Goal: Information Seeking & Learning: Check status

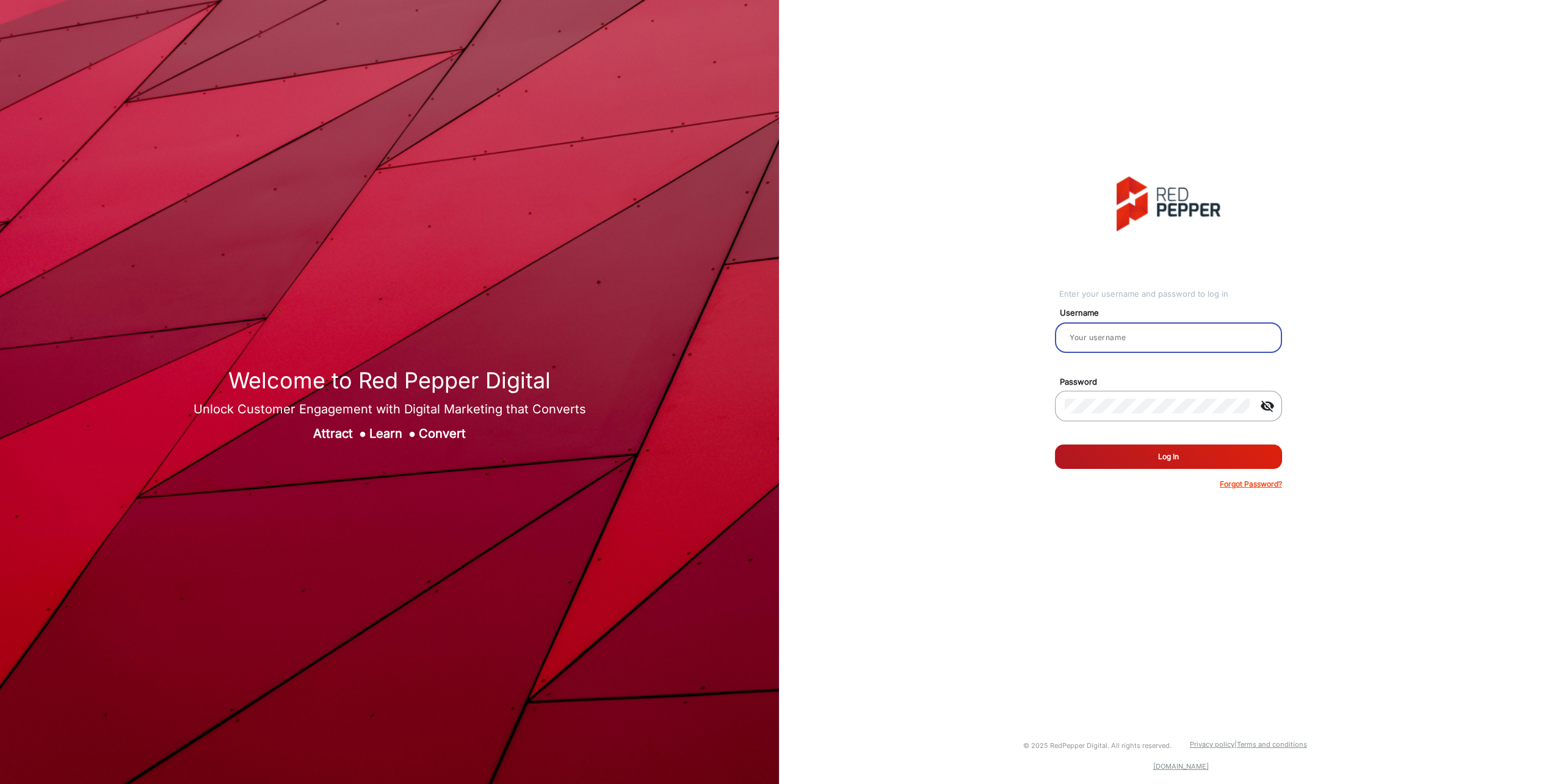
click at [1102, 333] on input "email" at bounding box center [1169, 338] width 208 height 15
click at [1096, 333] on input "email" at bounding box center [1169, 338] width 208 height 15
type input "Mpasse"
click at [1055, 444] on button "Log In" at bounding box center [1168, 456] width 227 height 24
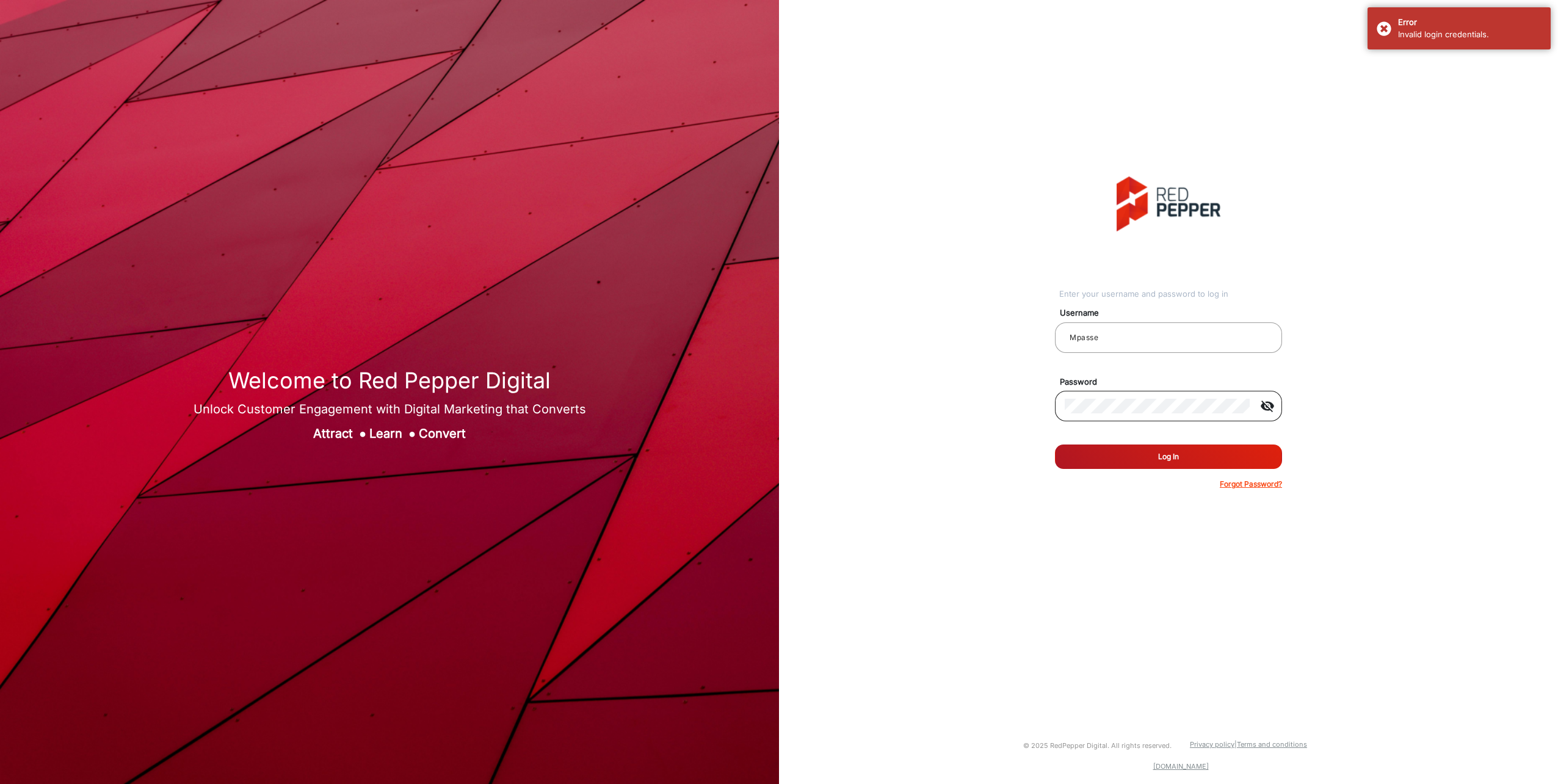
click at [1266, 406] on mat-icon "visibility_off" at bounding box center [1268, 406] width 29 height 15
click at [1055, 444] on button "Log In" at bounding box center [1168, 456] width 227 height 24
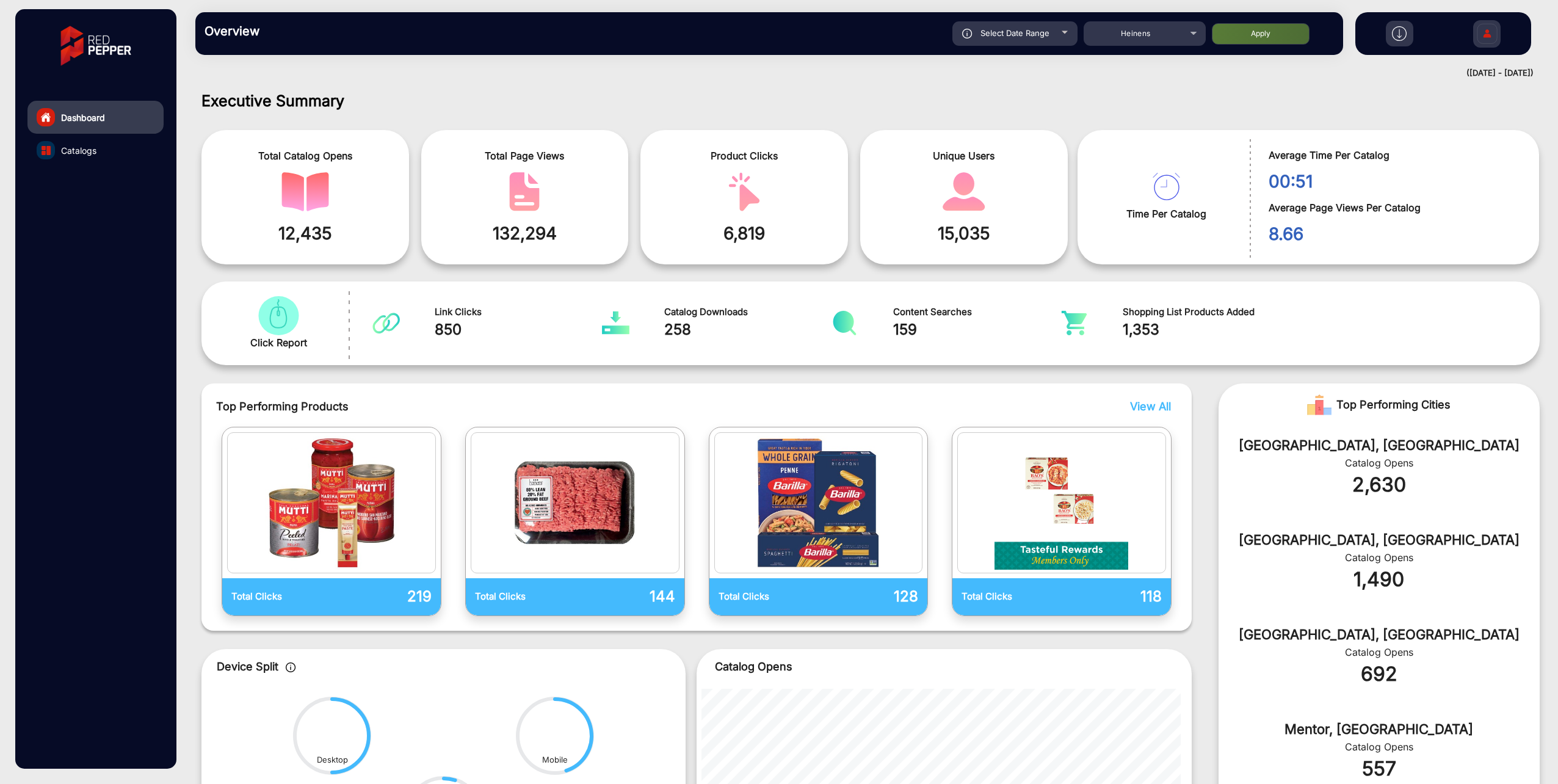
click at [100, 149] on link "Catalogs" at bounding box center [95, 150] width 136 height 33
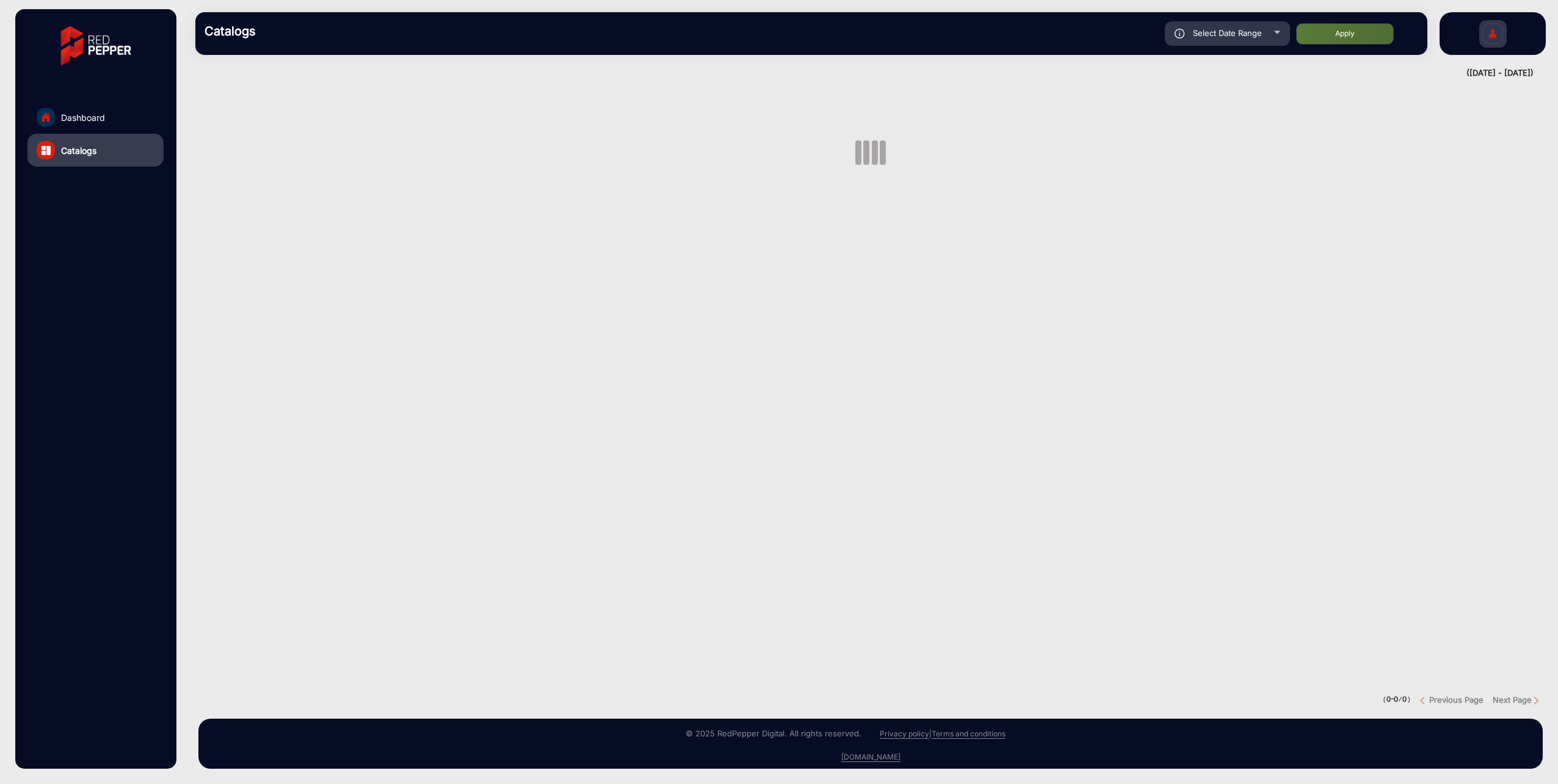
click at [99, 149] on link "Catalogs" at bounding box center [95, 150] width 136 height 33
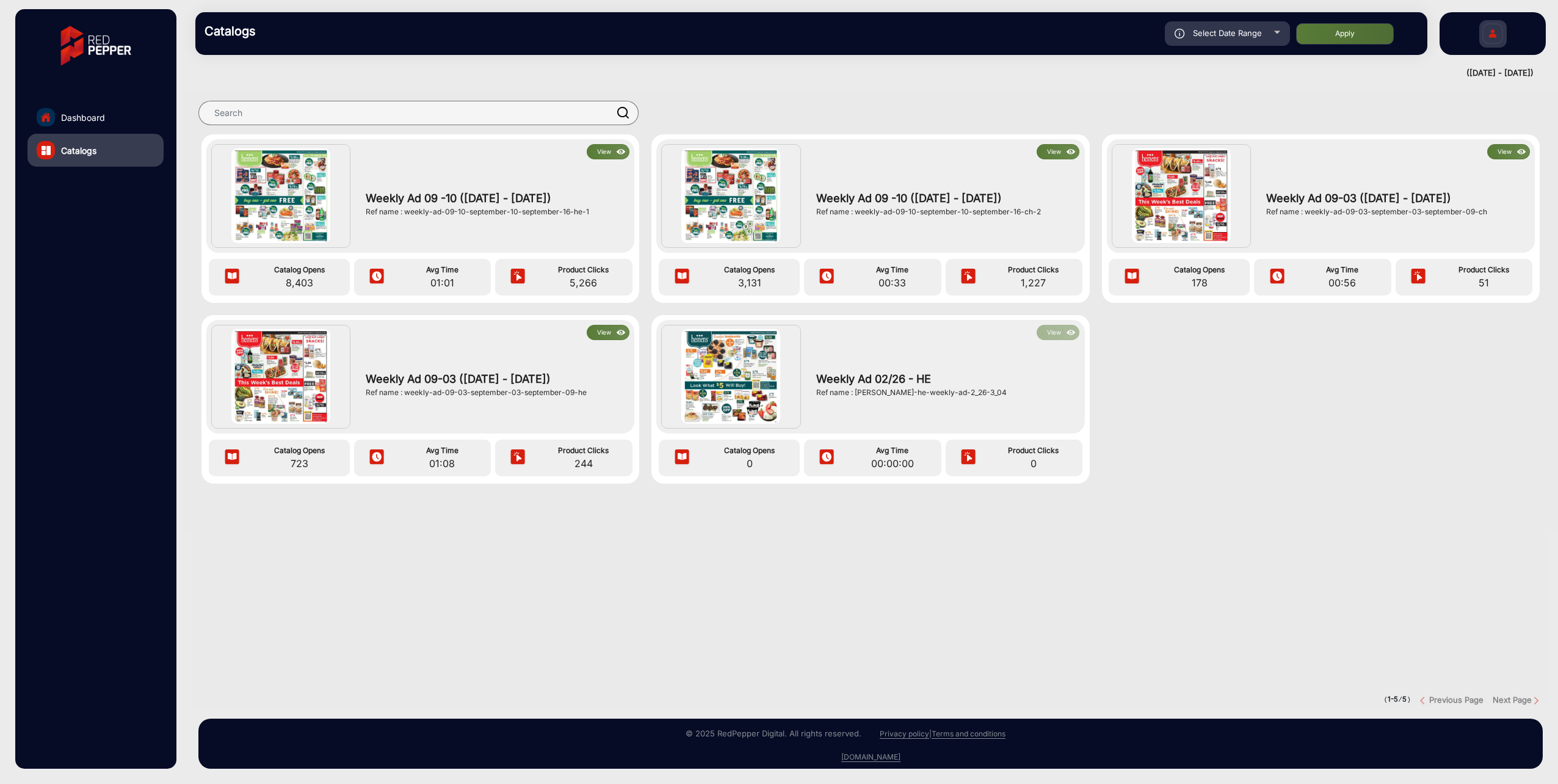
click at [472, 371] on span "Weekly Ad 09-03 ([DATE] - [DATE])" at bounding box center [495, 379] width 257 height 17
click at [270, 385] on img at bounding box center [281, 376] width 99 height 94
click at [609, 328] on button "View" at bounding box center [608, 332] width 43 height 15
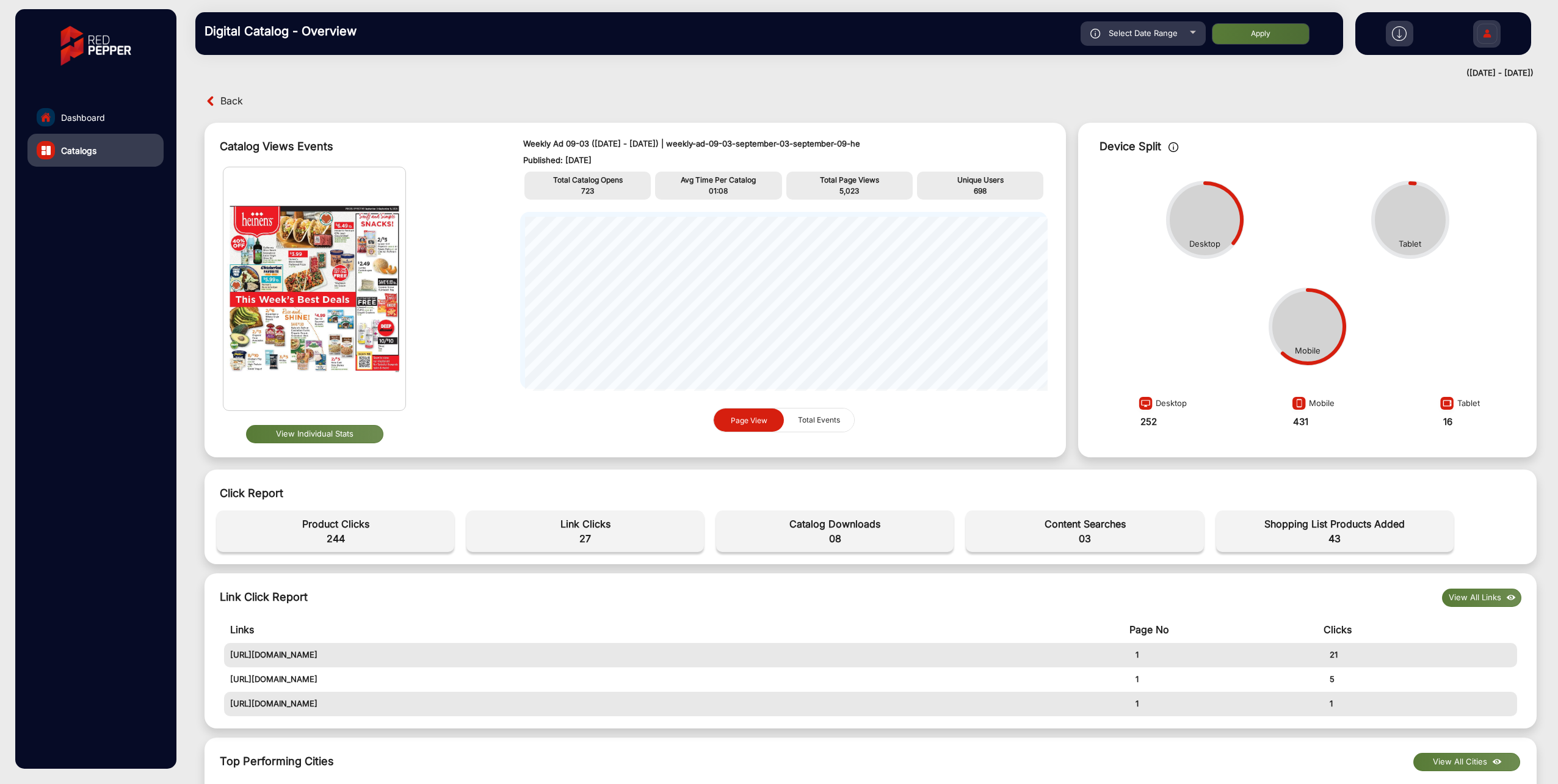
click at [326, 431] on button "View Individual Stats" at bounding box center [314, 434] width 137 height 18
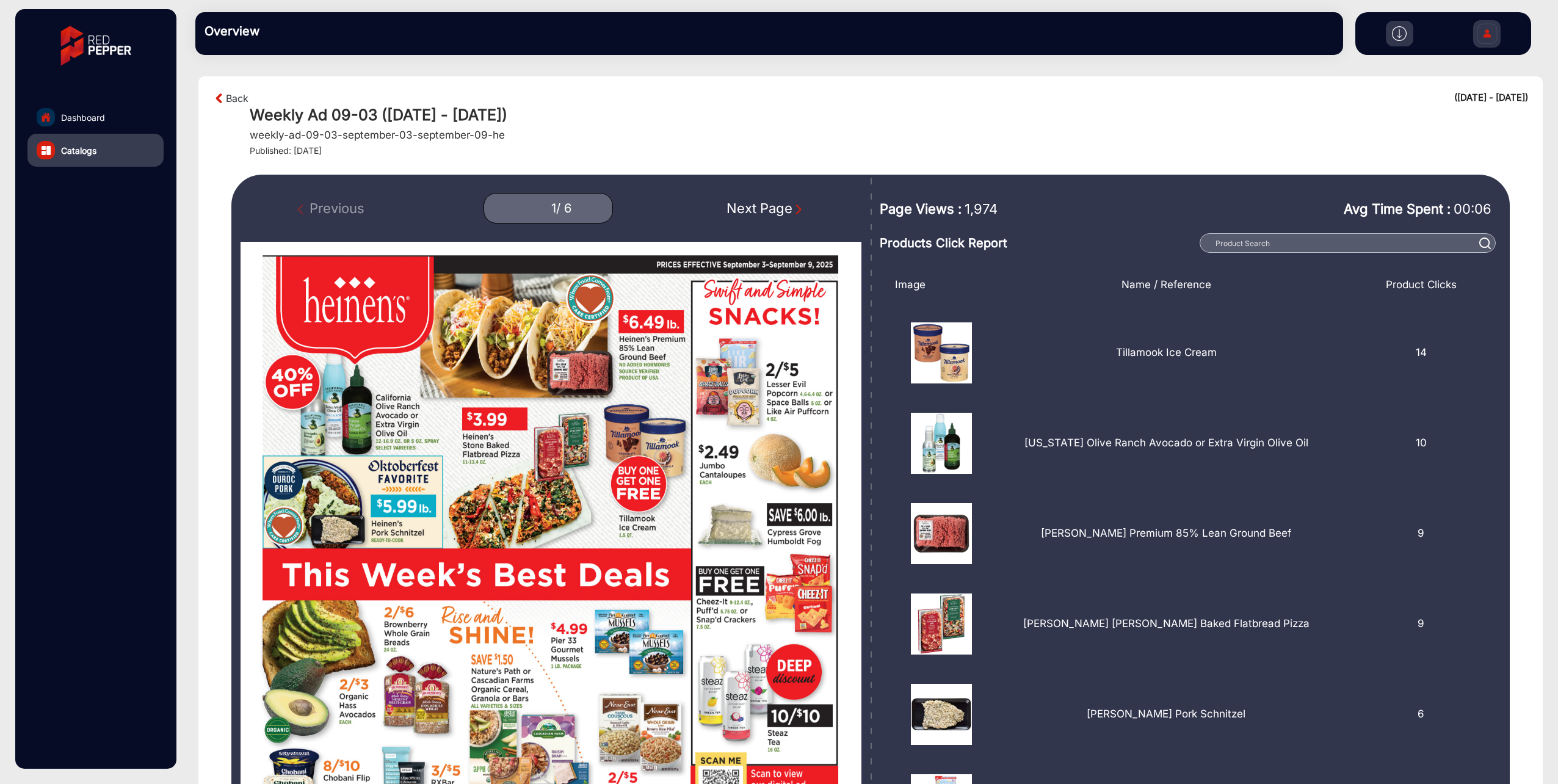
click at [785, 205] on div "Next Page" at bounding box center [765, 208] width 78 height 20
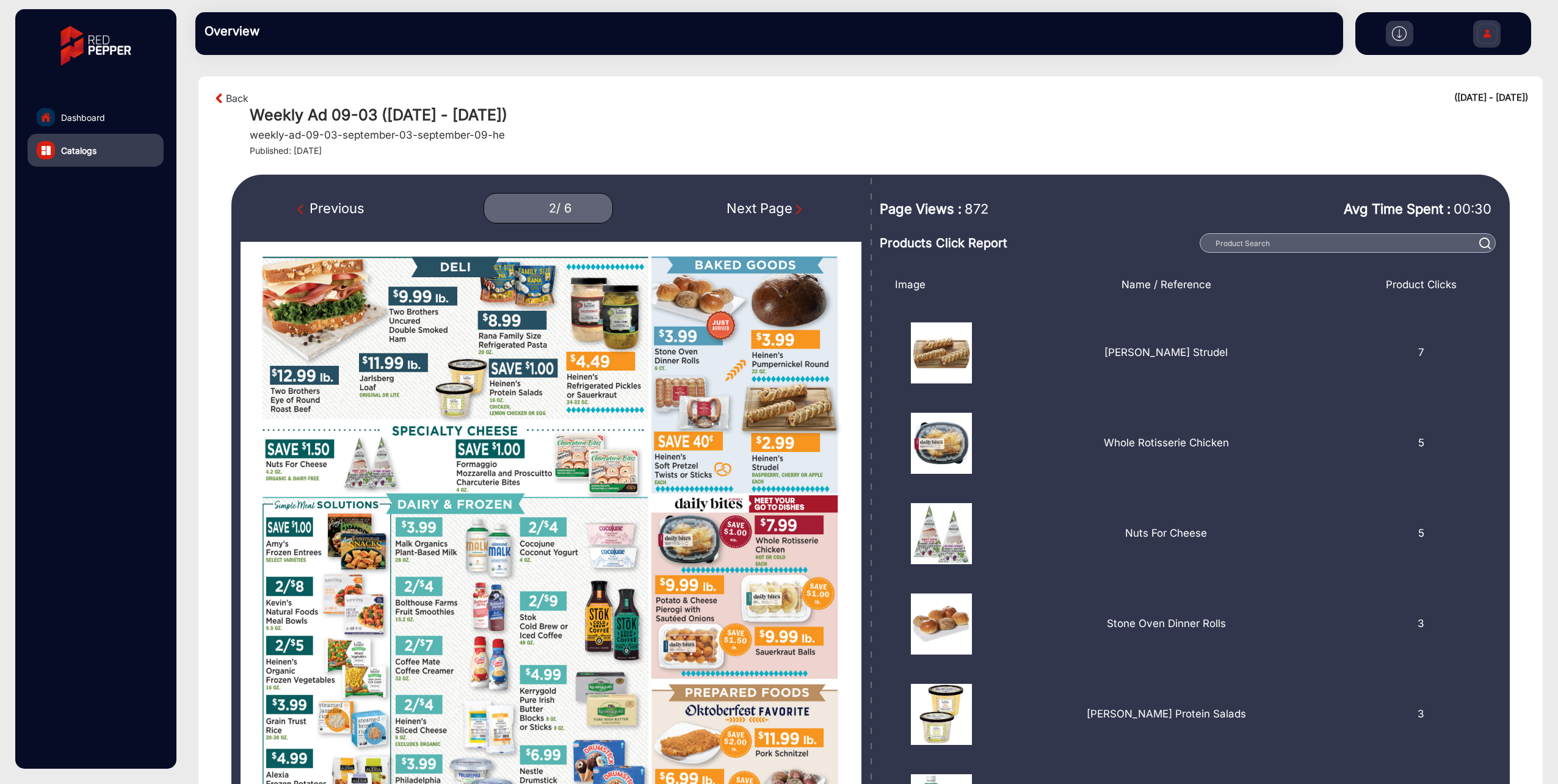
click at [785, 205] on div "Next Page" at bounding box center [765, 208] width 78 height 20
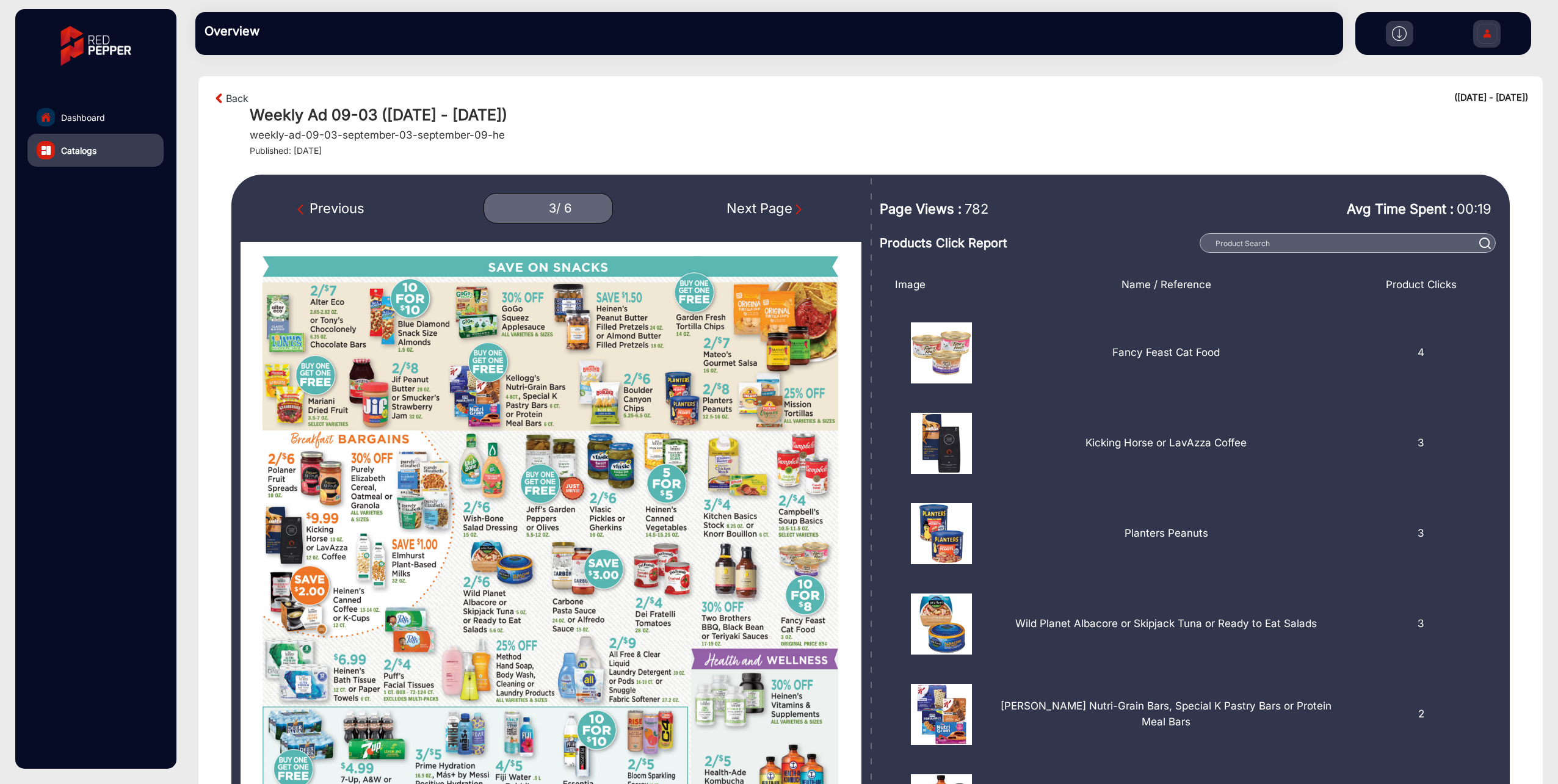
click at [785, 205] on div "Next Page" at bounding box center [765, 208] width 78 height 20
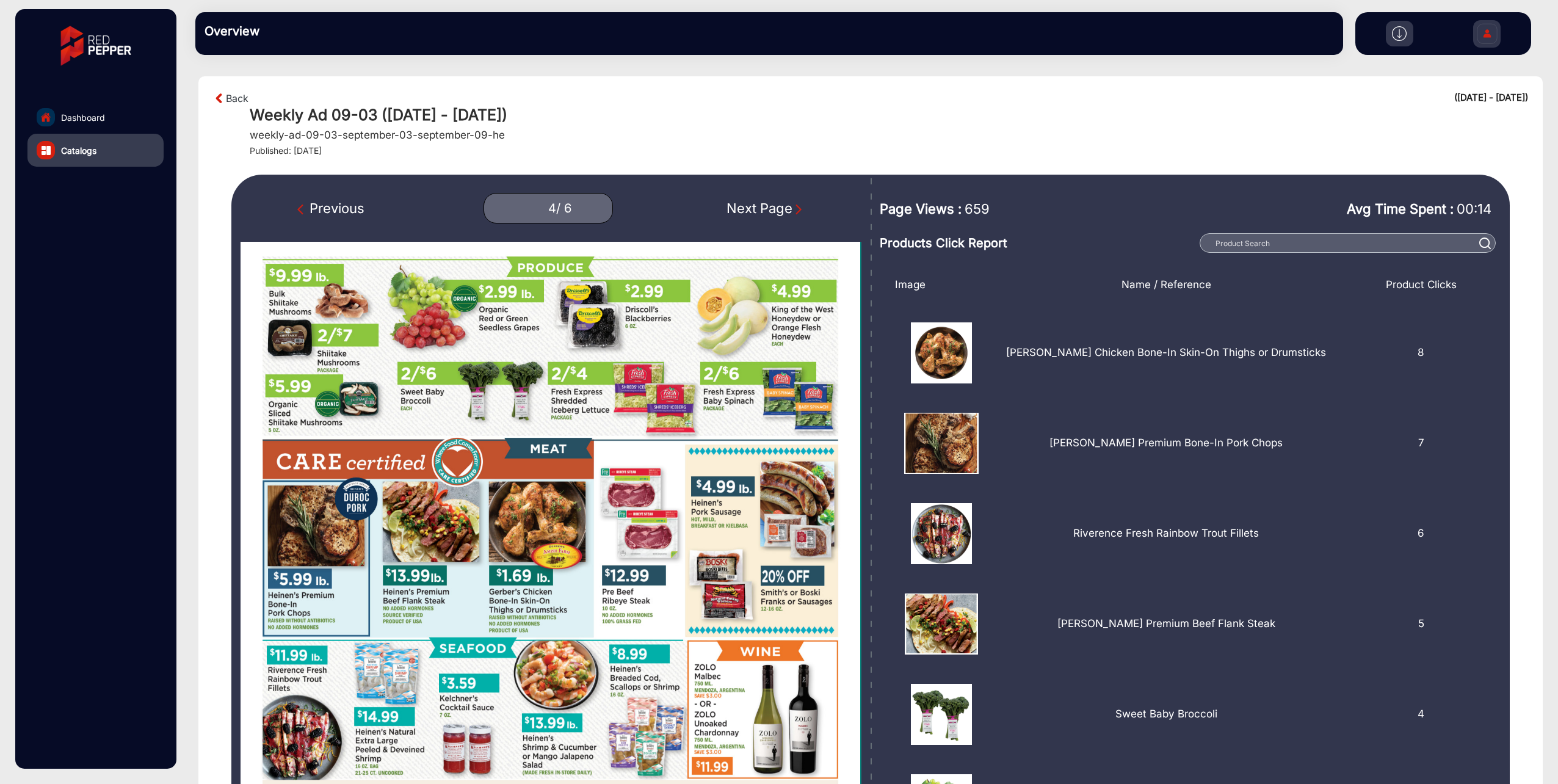
click at [785, 205] on div "Next Page" at bounding box center [765, 208] width 78 height 20
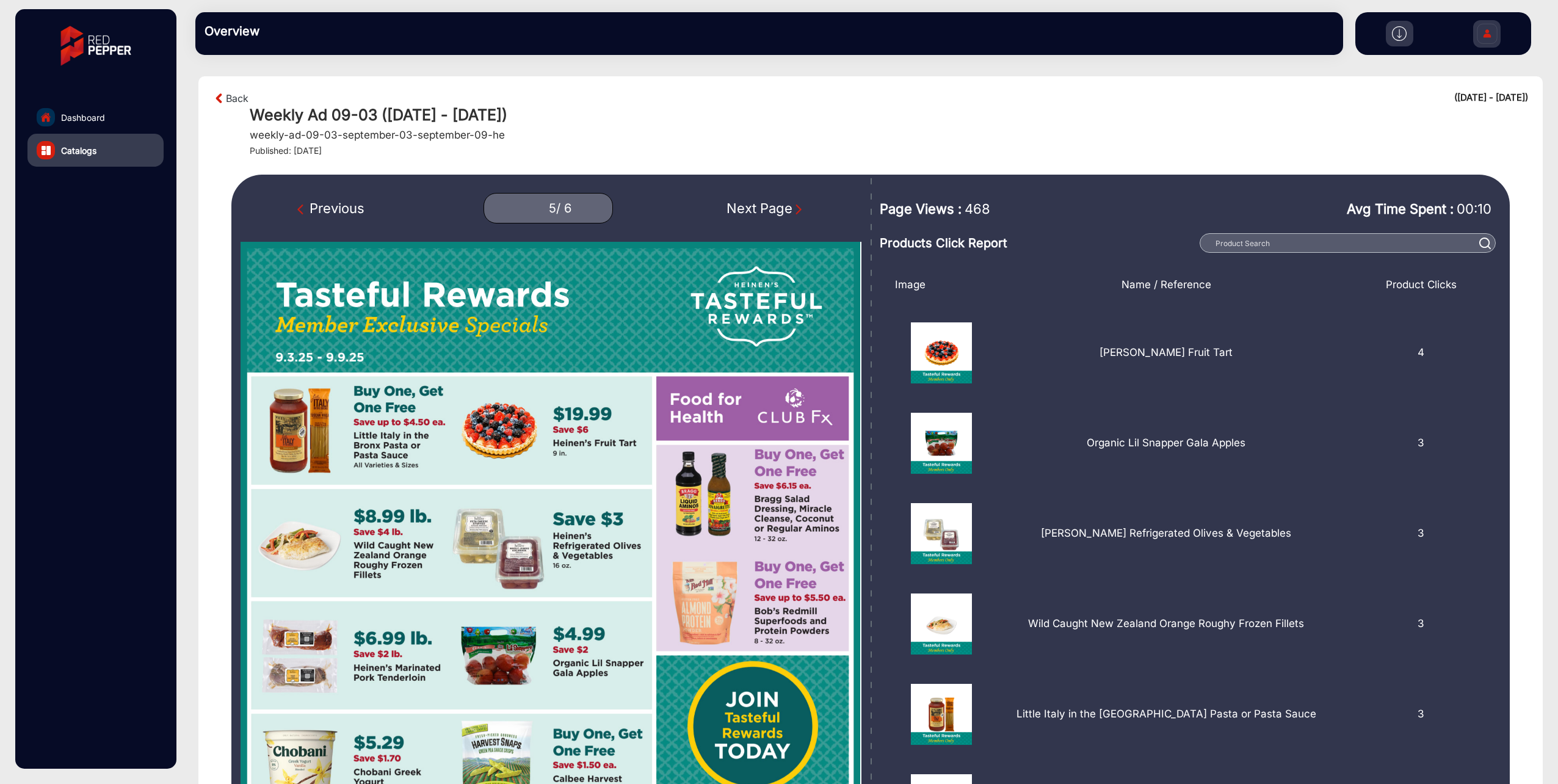
click at [785, 205] on div "Next Page" at bounding box center [765, 208] width 78 height 20
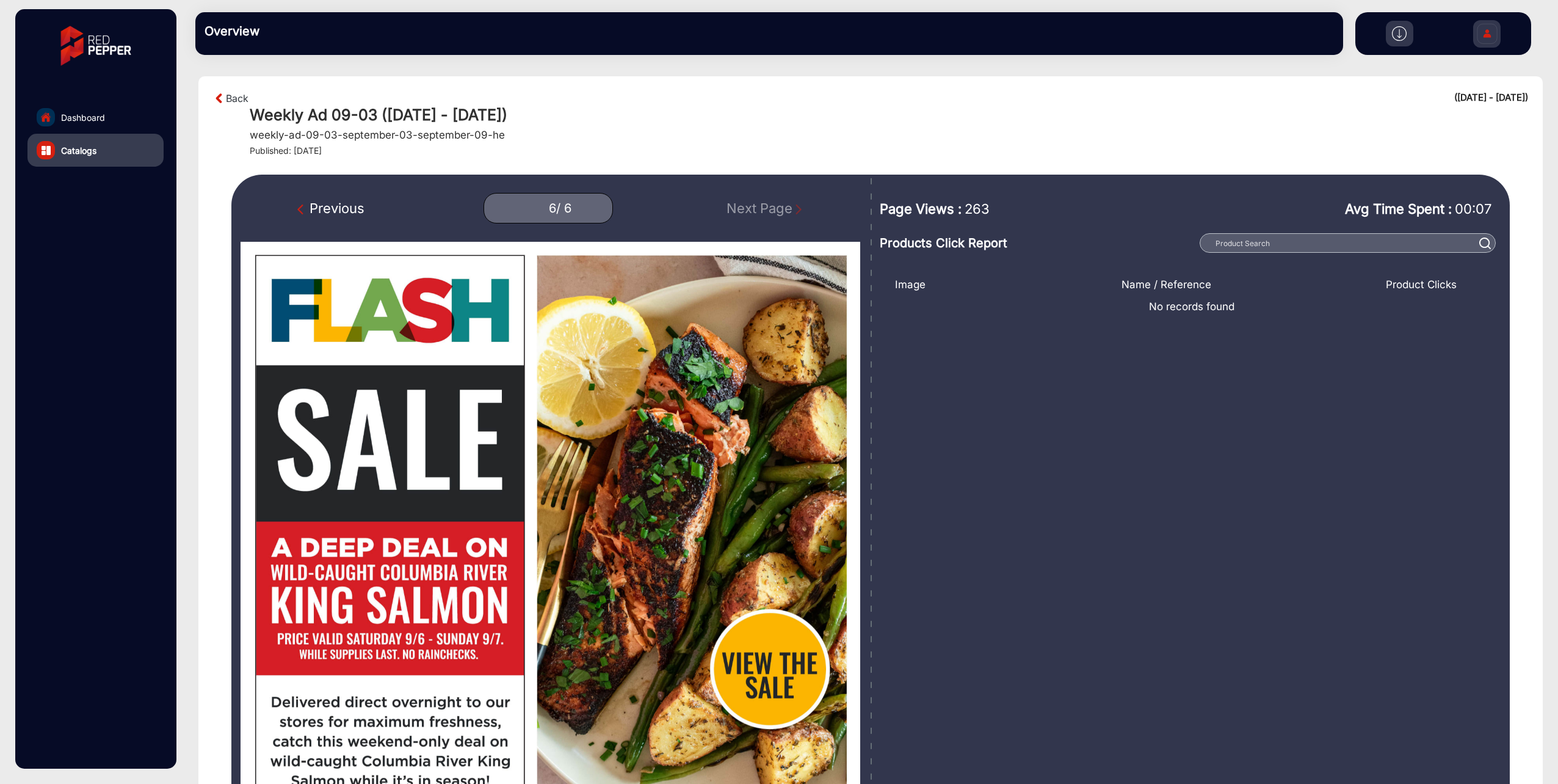
click at [302, 210] on img "Previous Page" at bounding box center [304, 209] width 12 height 12
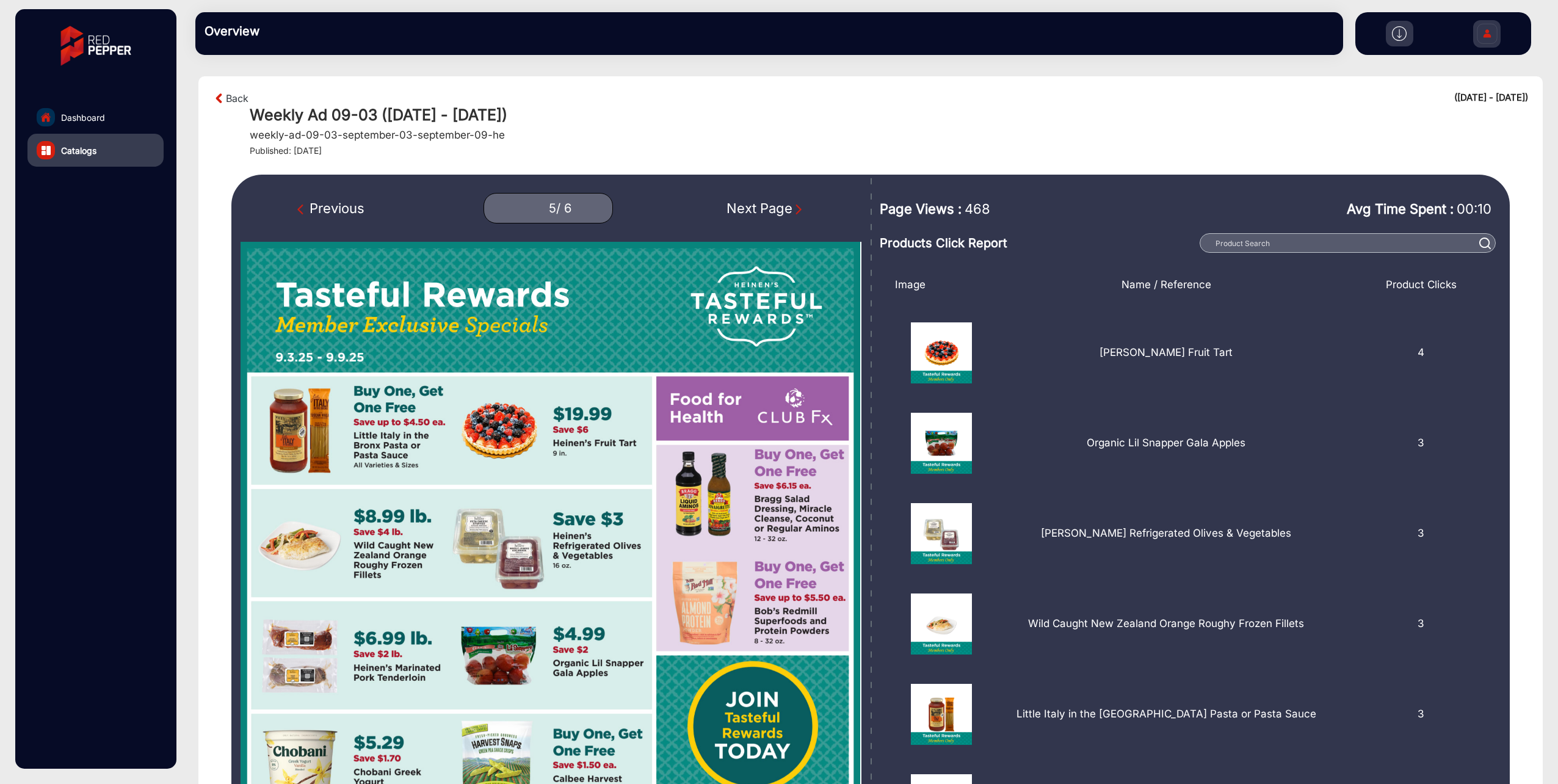
click at [762, 209] on div "Next Page" at bounding box center [765, 208] width 78 height 20
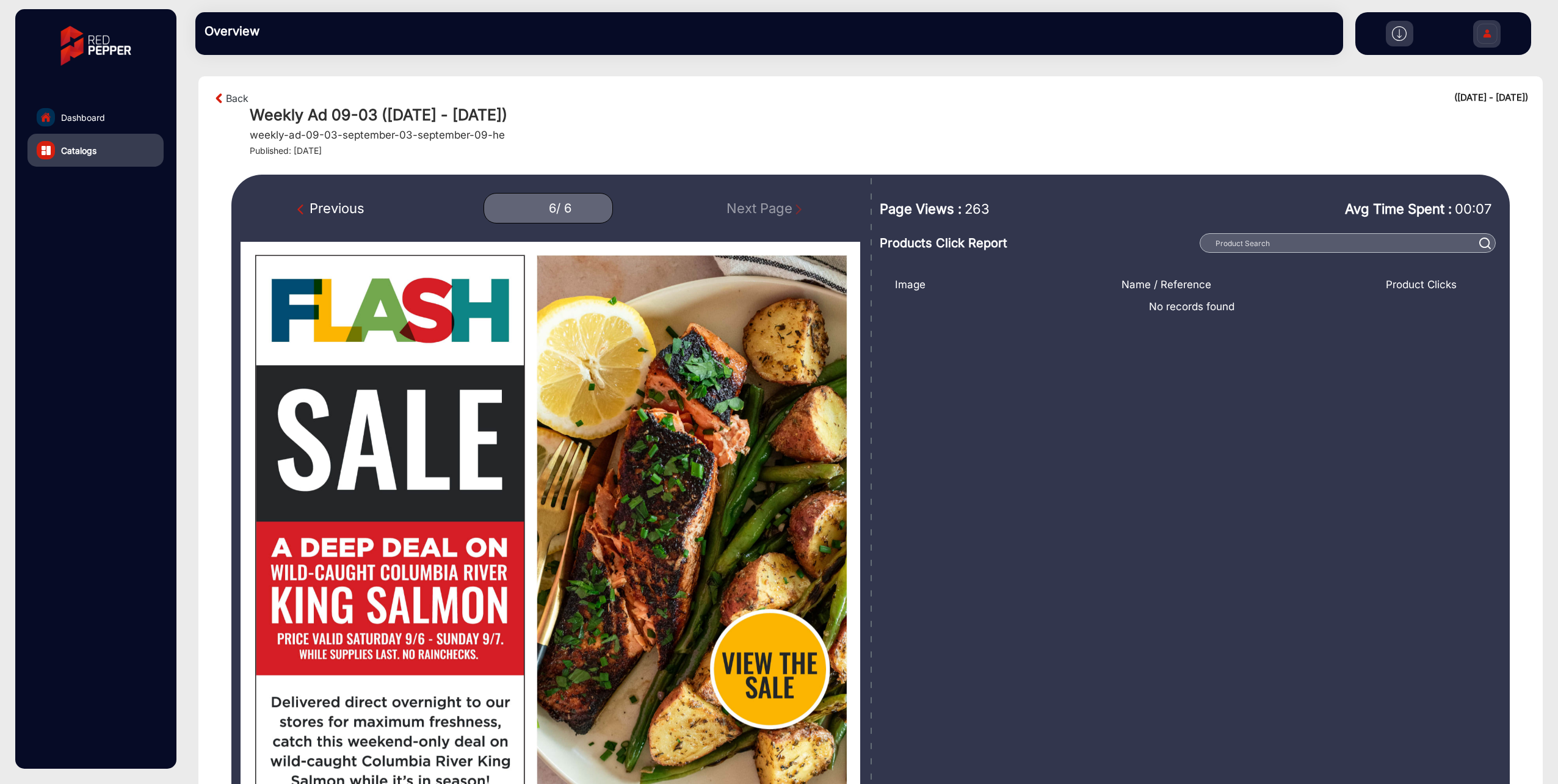
click at [304, 216] on div "Previous" at bounding box center [331, 208] width 67 height 20
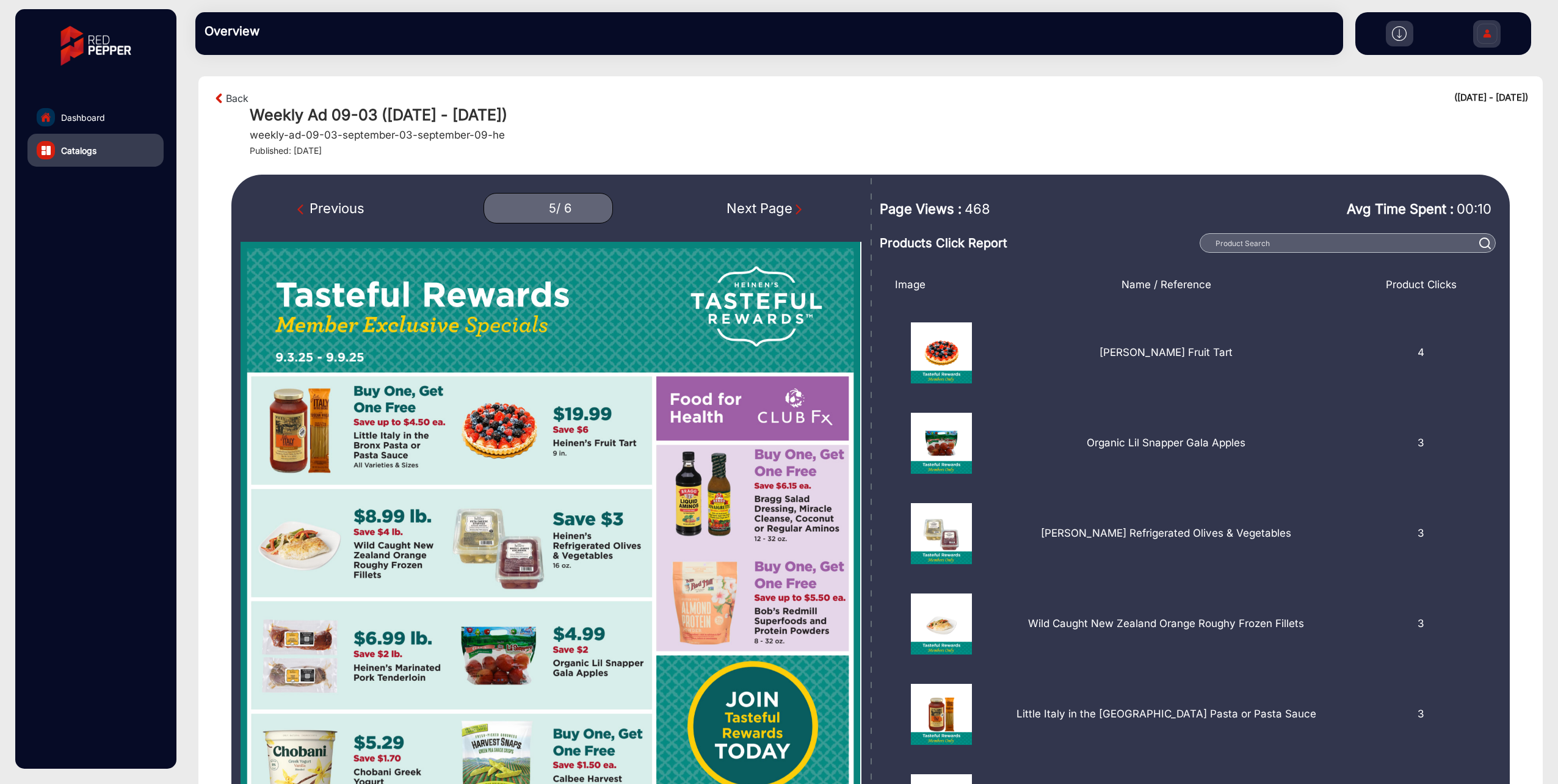
click at [785, 204] on div "Next Page" at bounding box center [765, 208] width 78 height 20
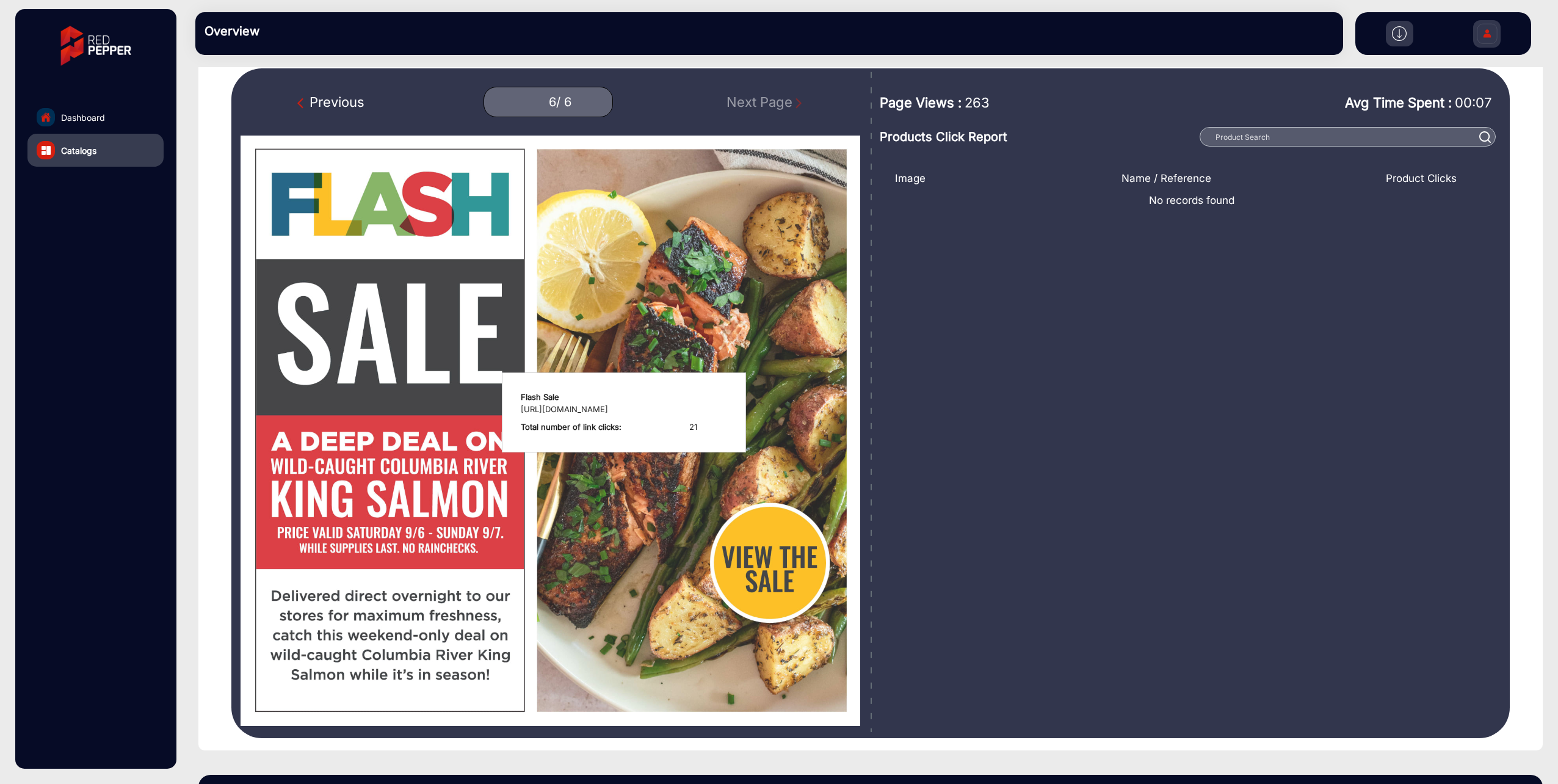
scroll to position [122, 0]
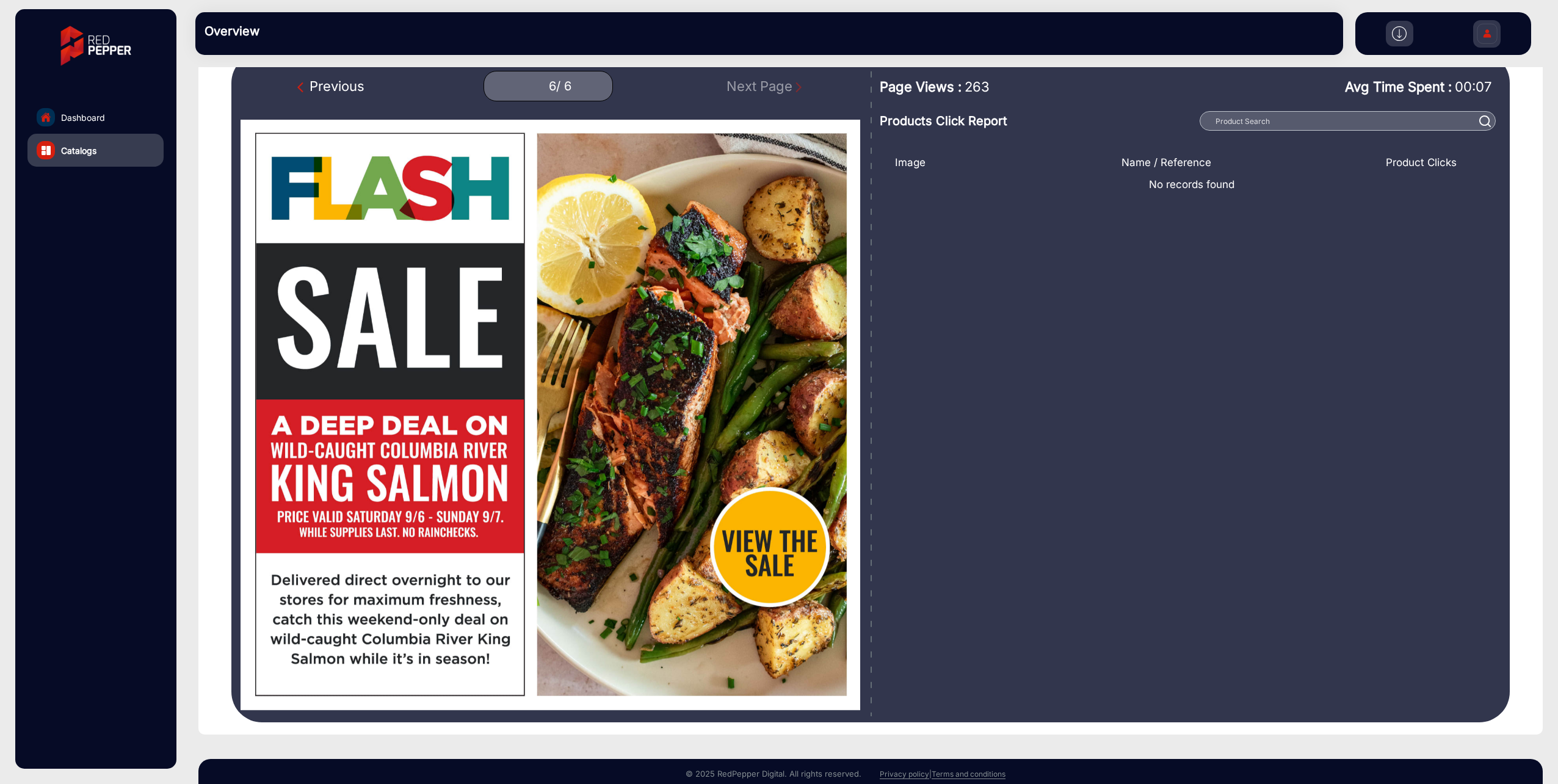
click at [300, 88] on img "Previous Page" at bounding box center [304, 87] width 12 height 12
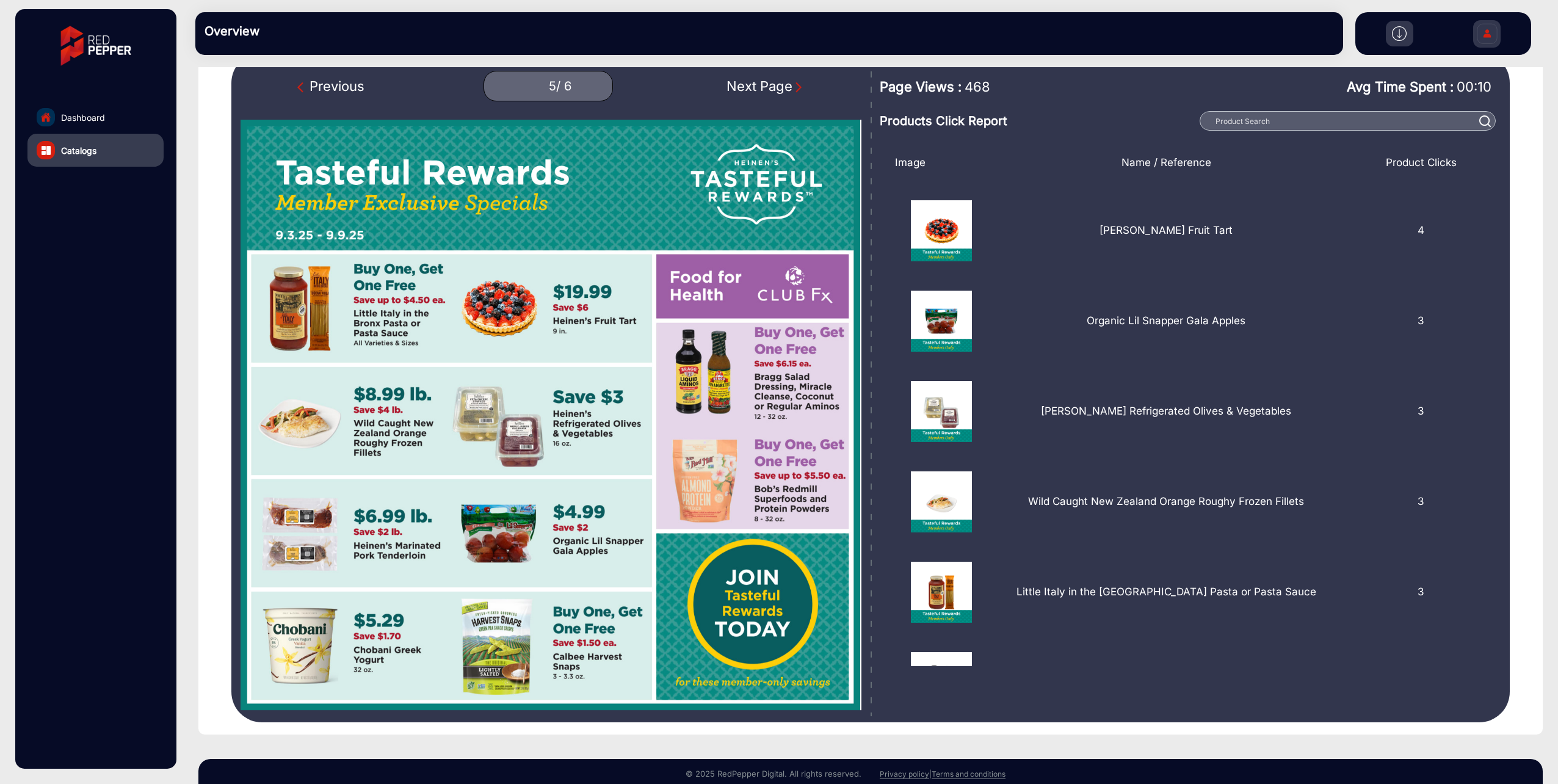
click at [312, 89] on div "Previous" at bounding box center [331, 86] width 67 height 20
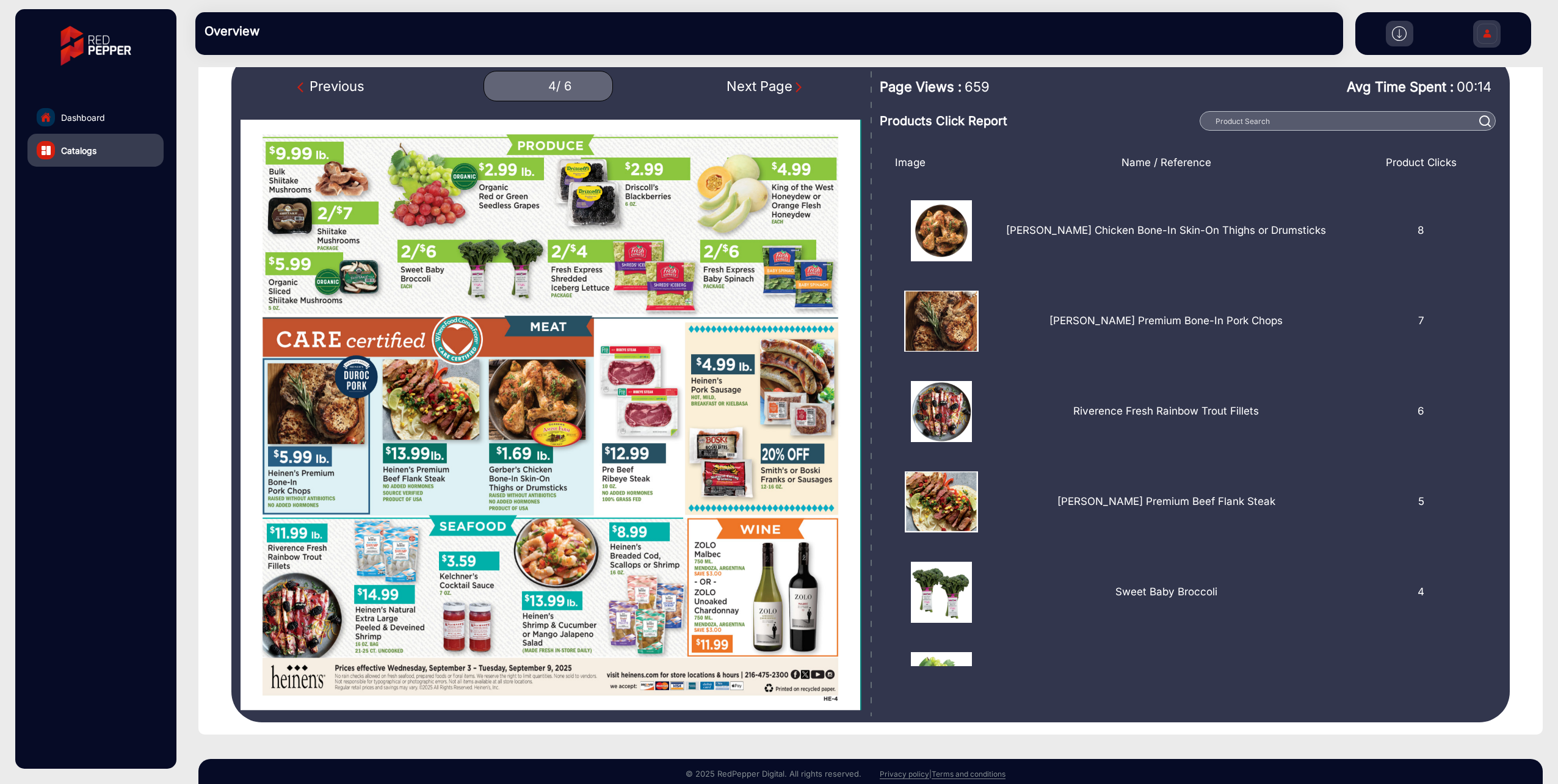
click at [793, 92] on img "Next Page" at bounding box center [799, 87] width 12 height 12
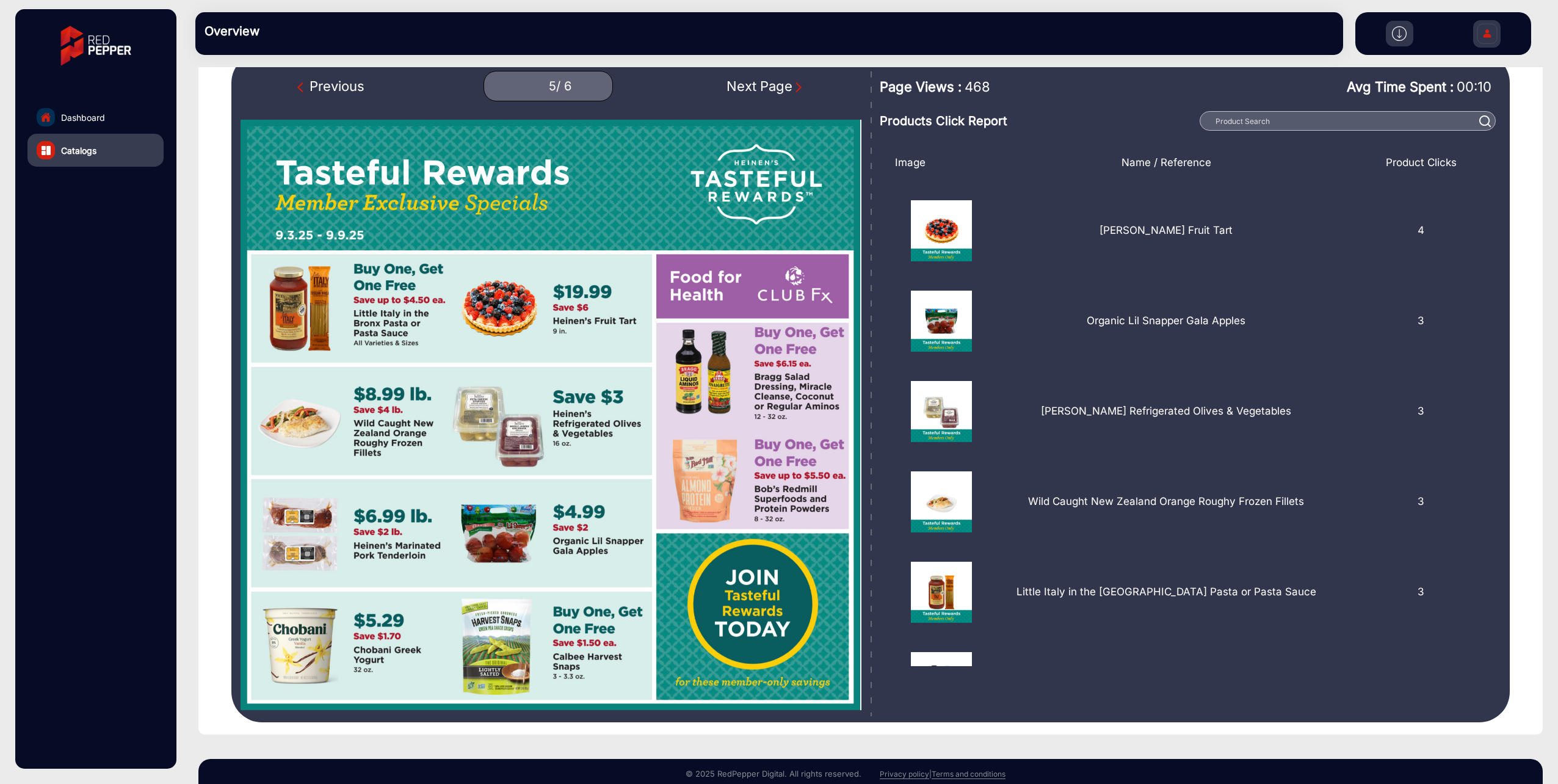
click at [793, 92] on img "Next Page" at bounding box center [799, 87] width 12 height 12
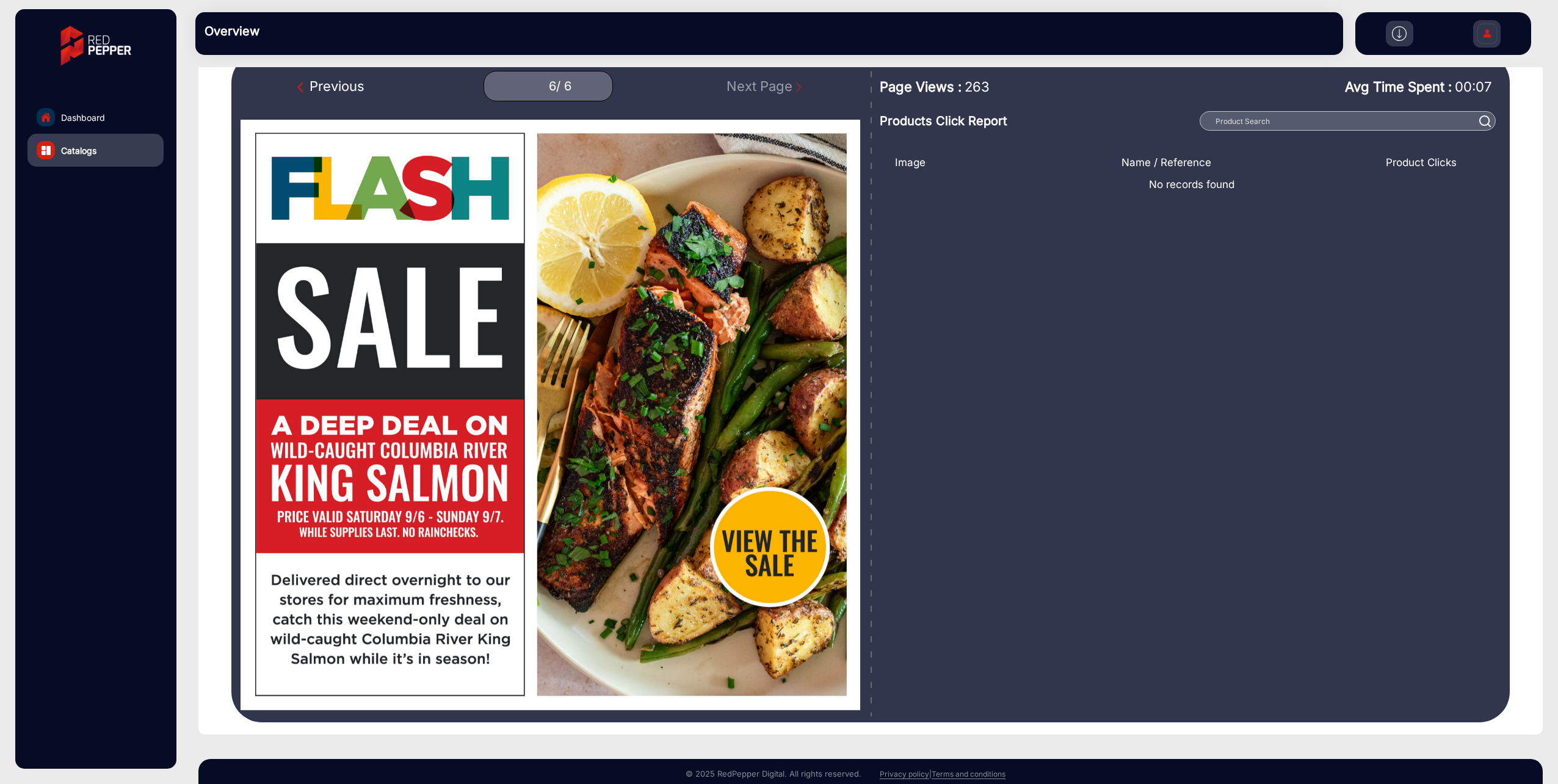
click at [304, 86] on img "Previous Page" at bounding box center [304, 87] width 12 height 12
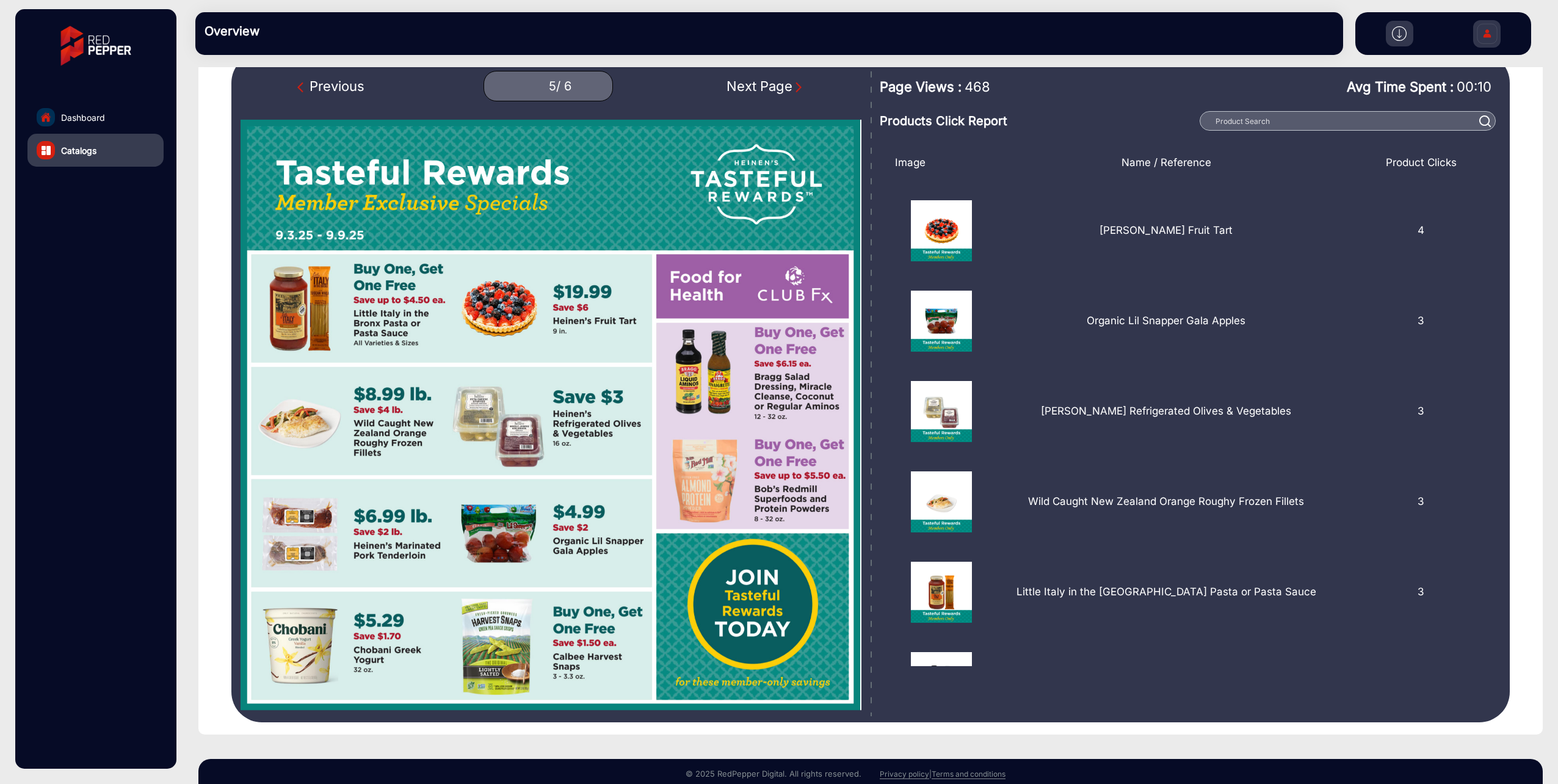
click at [304, 86] on img "Previous Page" at bounding box center [304, 87] width 12 height 12
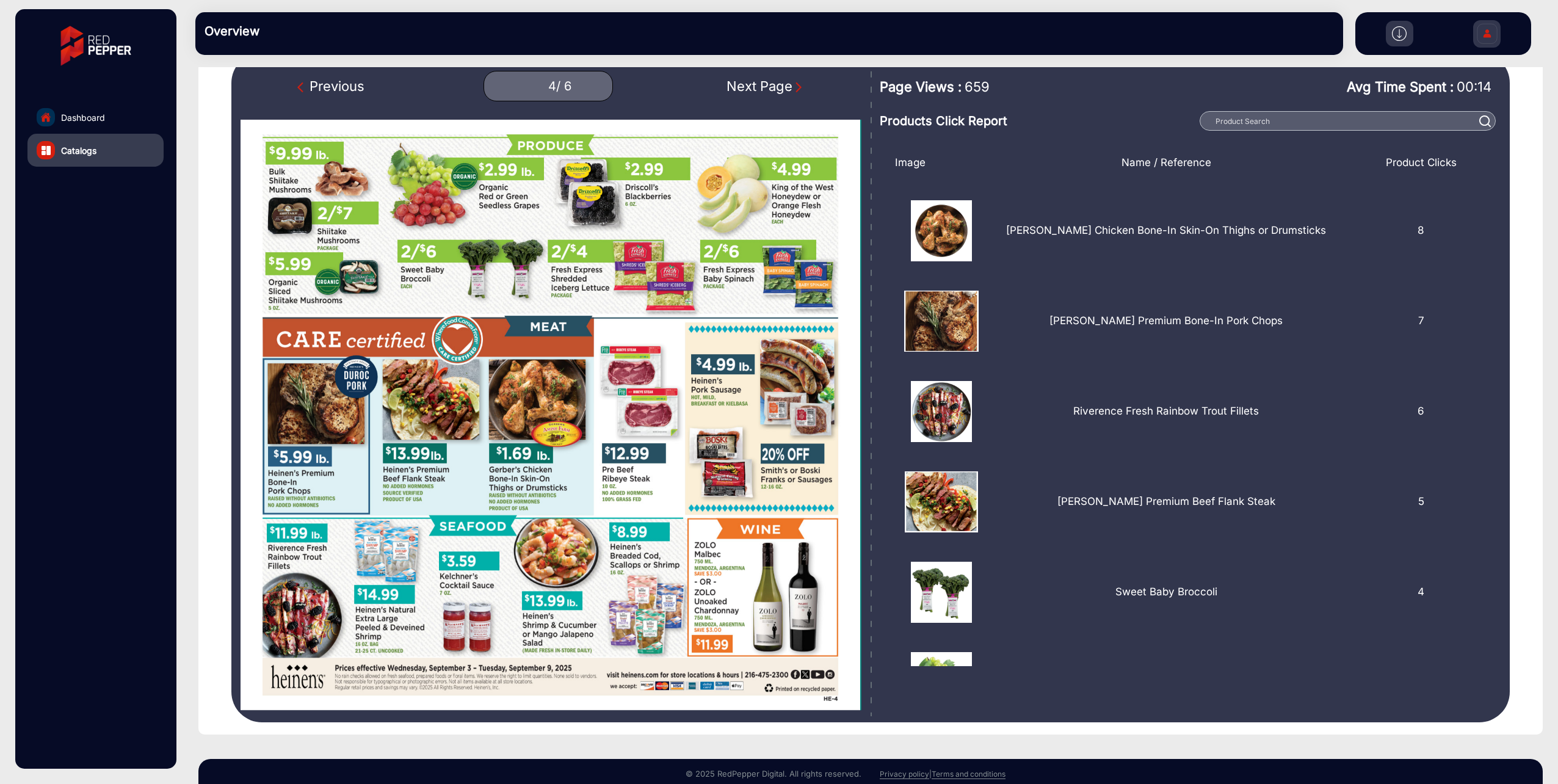
click at [304, 86] on img "Previous Page" at bounding box center [304, 87] width 12 height 12
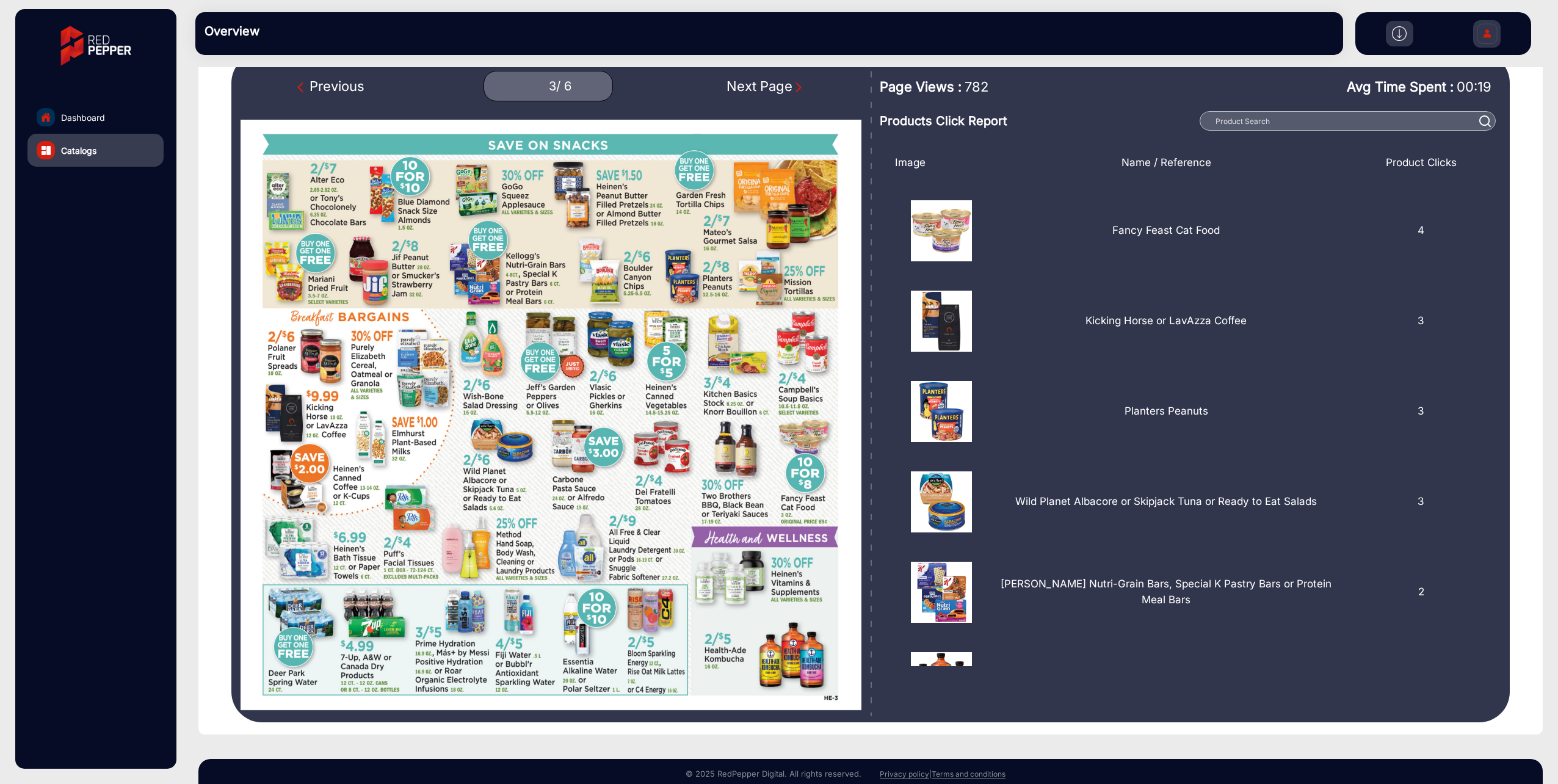
click at [304, 86] on img "Previous Page" at bounding box center [304, 87] width 12 height 12
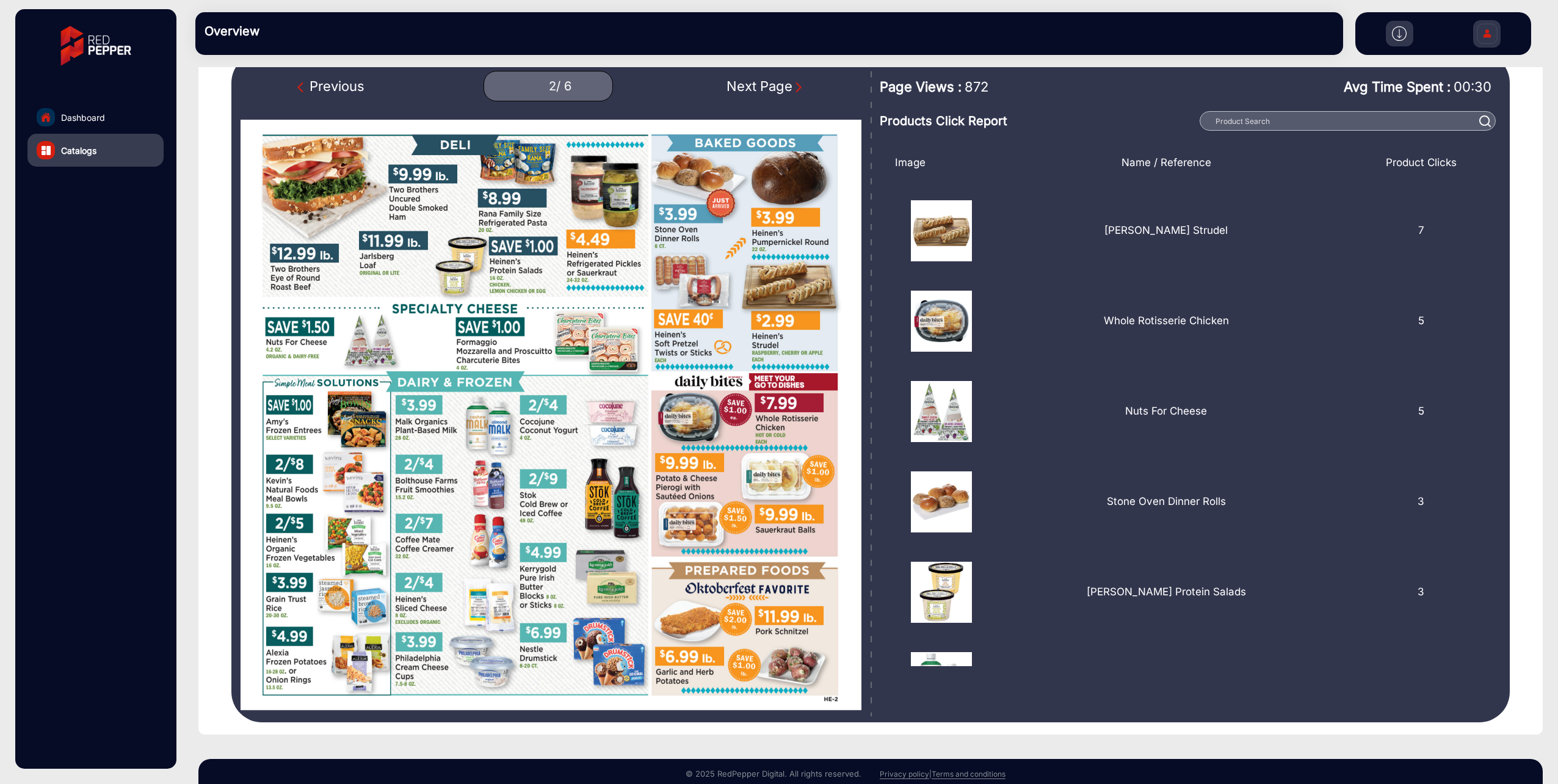
click at [304, 86] on img "Previous Page" at bounding box center [304, 87] width 12 height 12
type input "1"
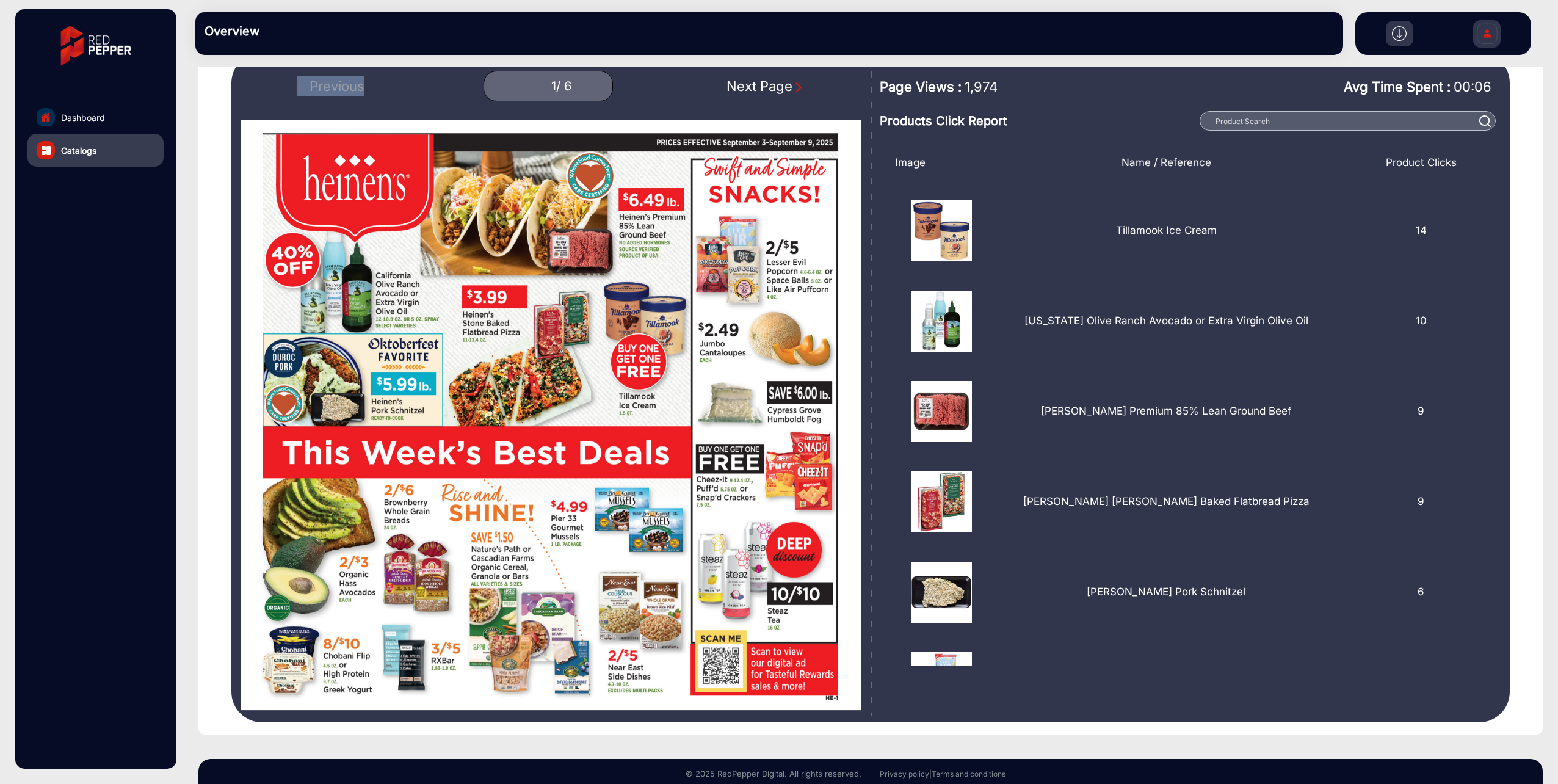
click at [304, 86] on div "Previous 1 / 6 Next Page" at bounding box center [551, 86] width 621 height 31
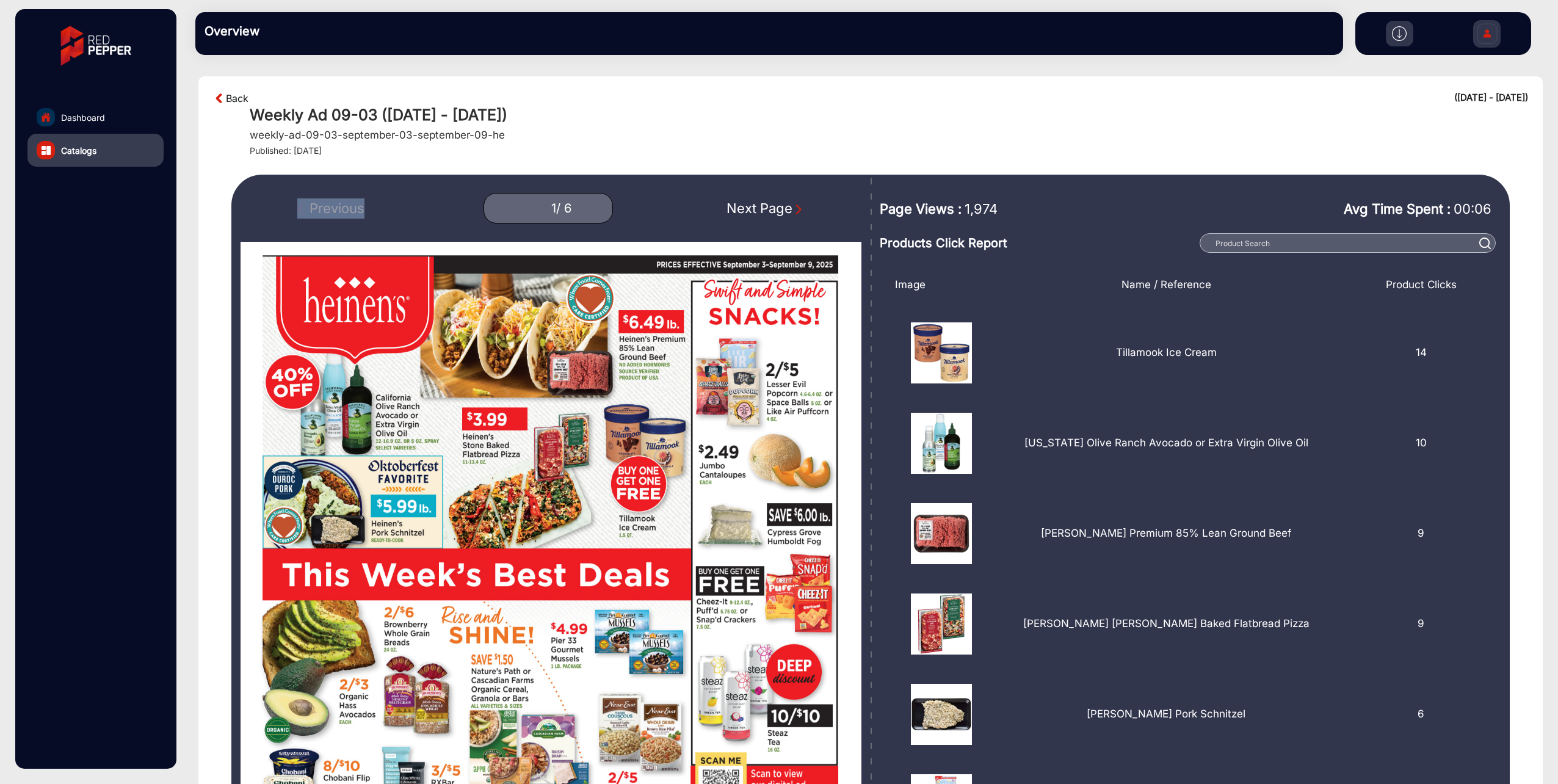
click at [233, 101] on link "Back" at bounding box center [237, 99] width 23 height 15
